Goal: Information Seeking & Learning: Learn about a topic

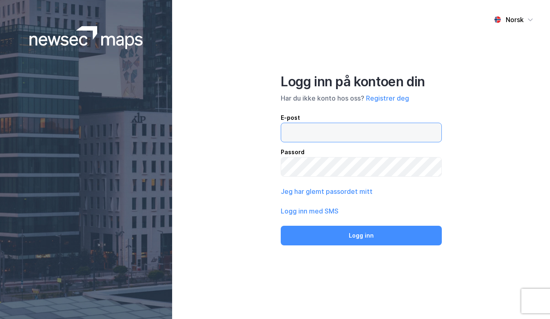
type input "[PERSON_NAME][EMAIL_ADDRESS][DOMAIN_NAME]"
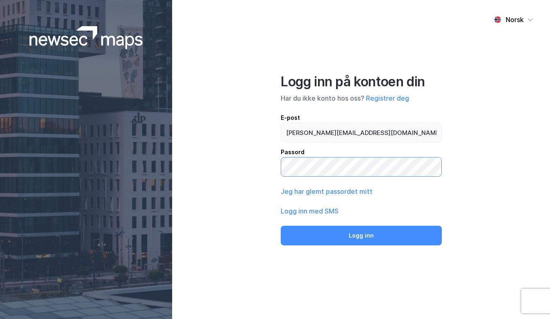
click at [361, 235] on button "Logg inn" at bounding box center [361, 236] width 161 height 20
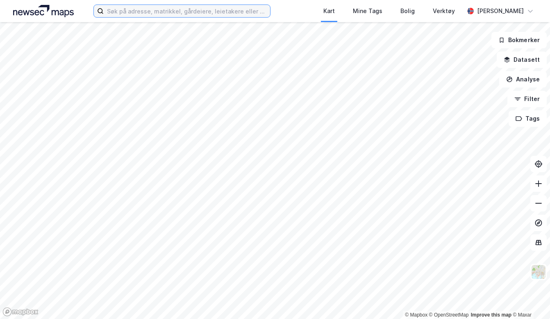
click at [140, 16] on input at bounding box center [187, 11] width 166 height 12
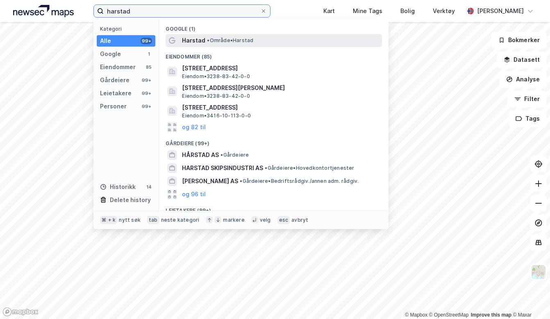
type input "harstad"
click at [199, 45] on span "Harstad" at bounding box center [193, 41] width 23 height 10
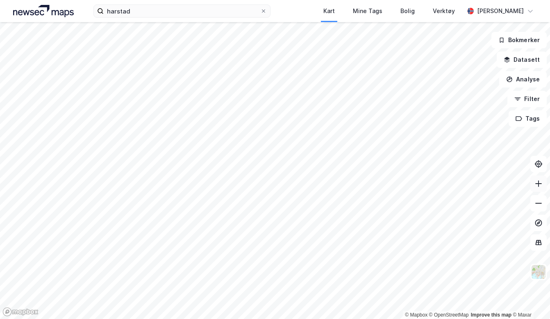
click at [537, 186] on icon at bounding box center [538, 184] width 8 height 8
click at [539, 187] on icon at bounding box center [538, 184] width 8 height 8
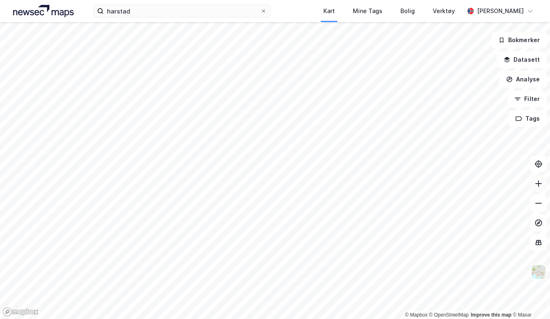
click at [539, 187] on icon at bounding box center [538, 184] width 8 height 8
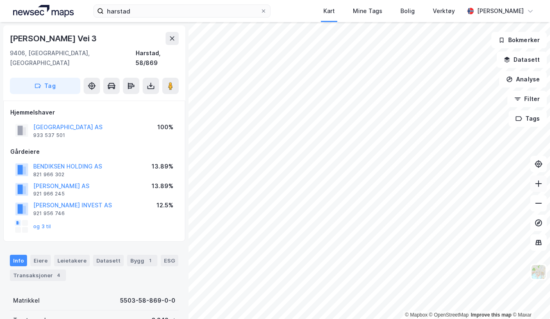
click at [540, 179] on button at bounding box center [538, 184] width 16 height 16
click at [541, 187] on icon at bounding box center [538, 184] width 8 height 8
click at [537, 205] on icon at bounding box center [538, 203] width 8 height 8
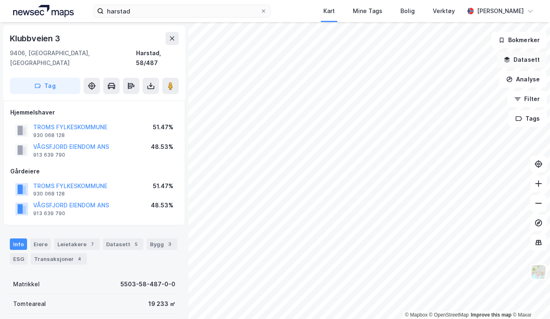
click at [529, 61] on button "Datasett" at bounding box center [521, 60] width 50 height 16
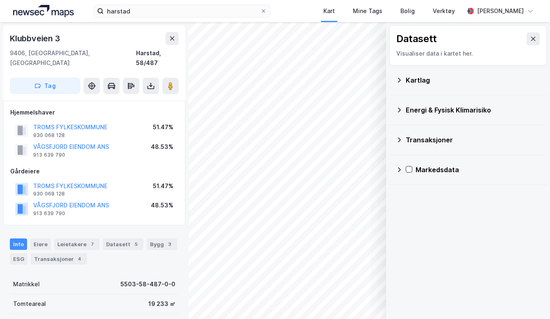
click at [399, 80] on icon at bounding box center [399, 80] width 7 height 7
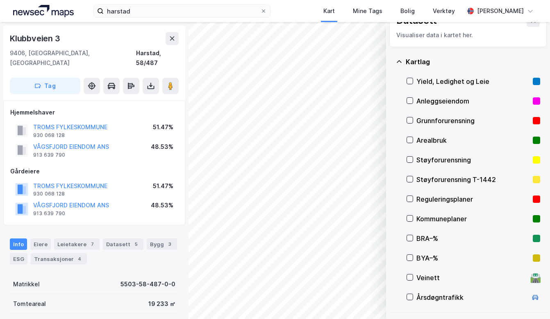
scroll to position [20, 0]
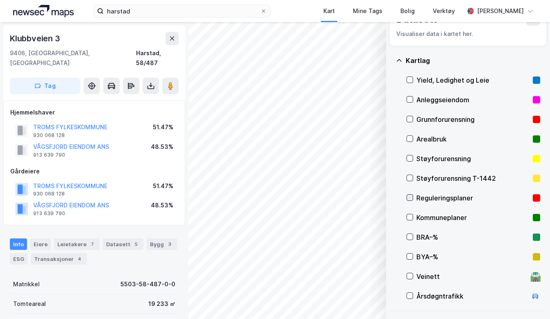
click at [411, 197] on icon at bounding box center [410, 198] width 5 height 3
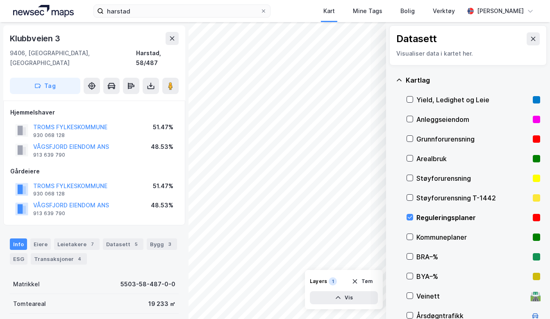
scroll to position [0, 0]
click at [532, 38] on icon at bounding box center [533, 39] width 5 height 4
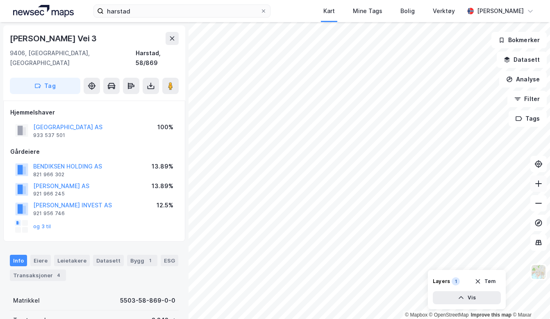
click at [538, 188] on button at bounding box center [538, 184] width 16 height 16
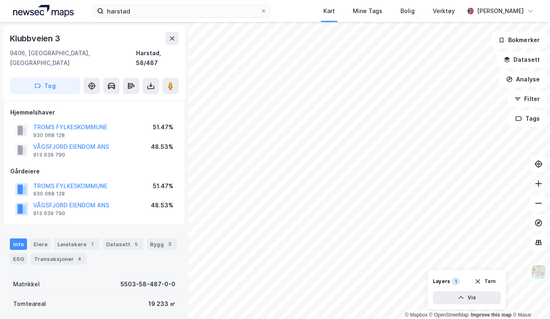
click at [538, 187] on icon at bounding box center [538, 184] width 1 height 7
click at [539, 204] on icon at bounding box center [538, 203] width 8 height 8
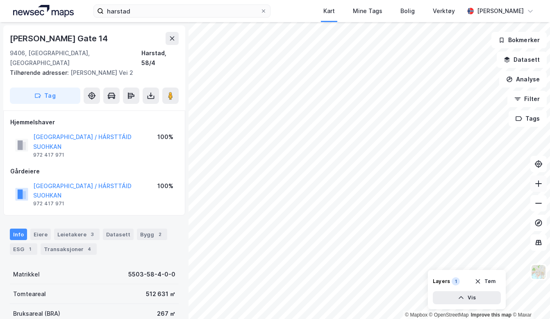
click at [540, 188] on button at bounding box center [538, 184] width 16 height 16
click at [539, 185] on icon at bounding box center [538, 184] width 8 height 8
click at [539, 186] on icon at bounding box center [538, 184] width 8 height 8
